Goal: Information Seeking & Learning: Learn about a topic

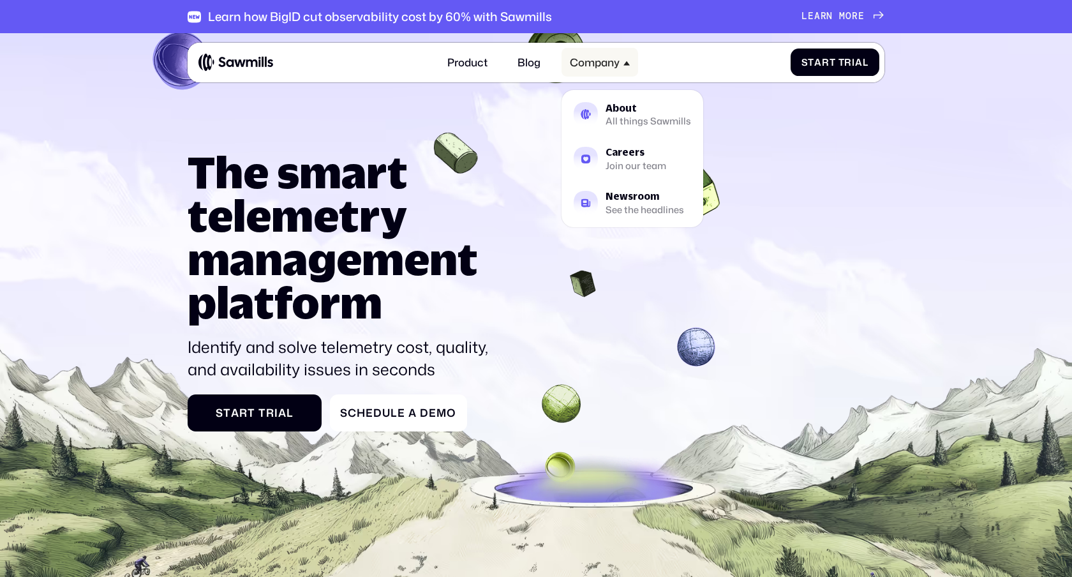
click at [611, 62] on div "Company" at bounding box center [595, 62] width 50 height 13
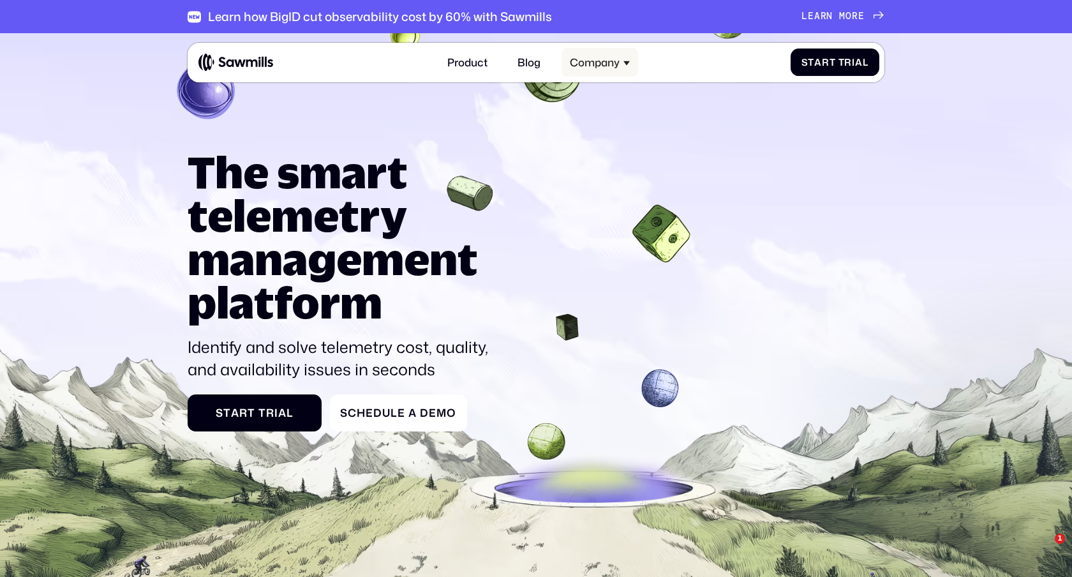
click at [611, 62] on div "Company" at bounding box center [595, 62] width 50 height 13
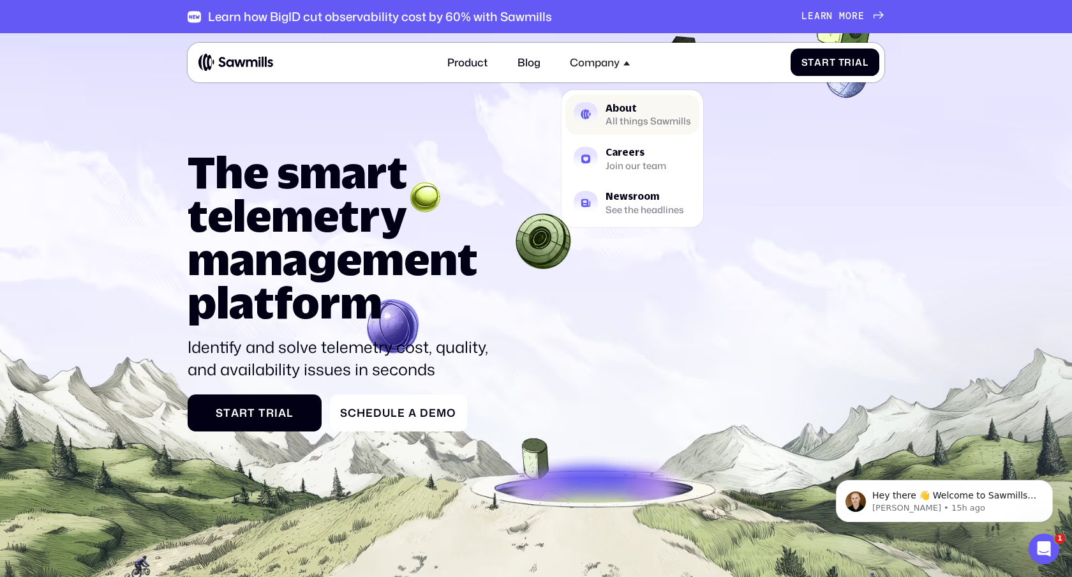
click at [634, 120] on div "All things Sawmills" at bounding box center [649, 121] width 86 height 8
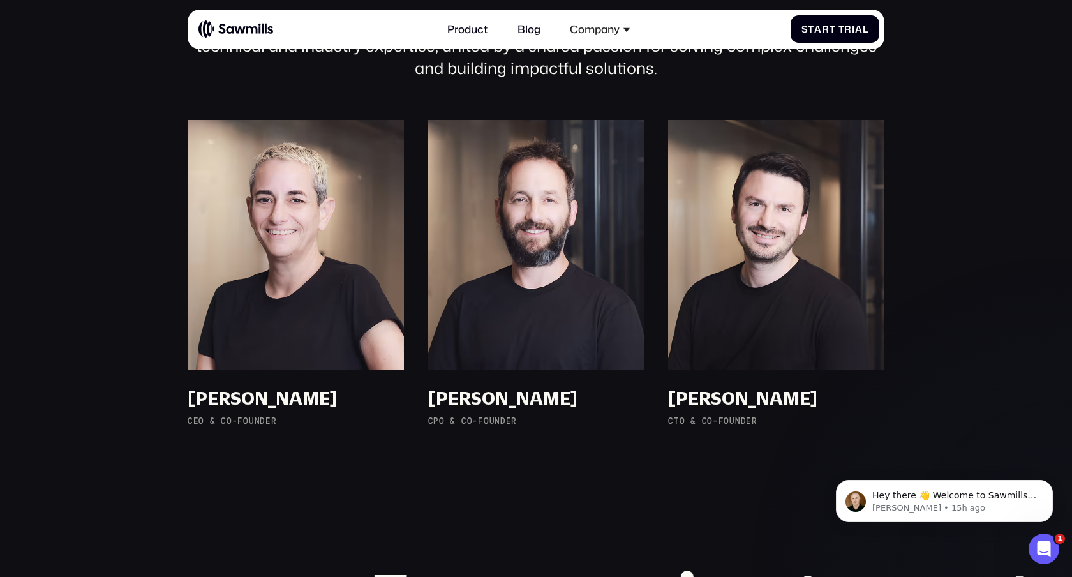
scroll to position [898, 0]
